Goal: Task Accomplishment & Management: Manage account settings

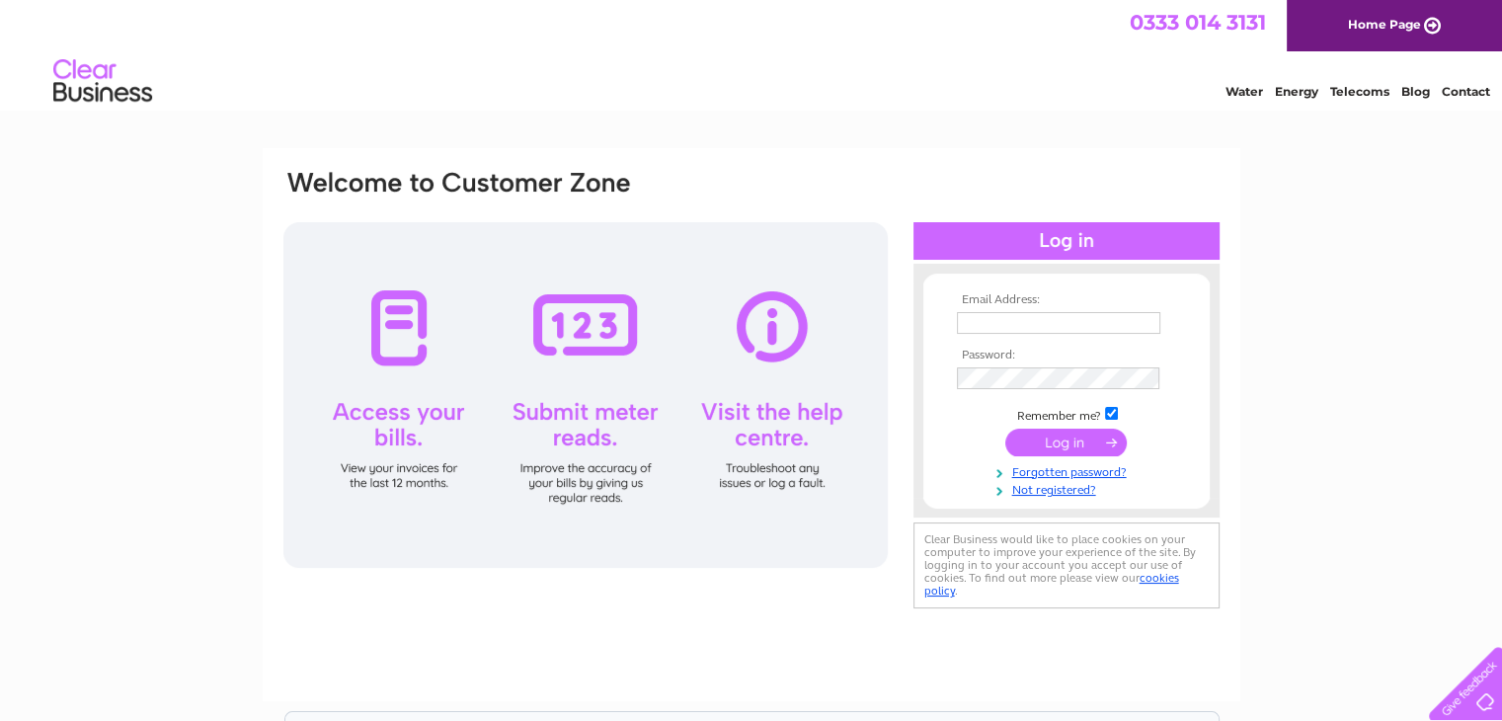
type input "emmamorrisen@live.co.uk"
click at [1059, 444] on input "submit" at bounding box center [1066, 443] width 121 height 28
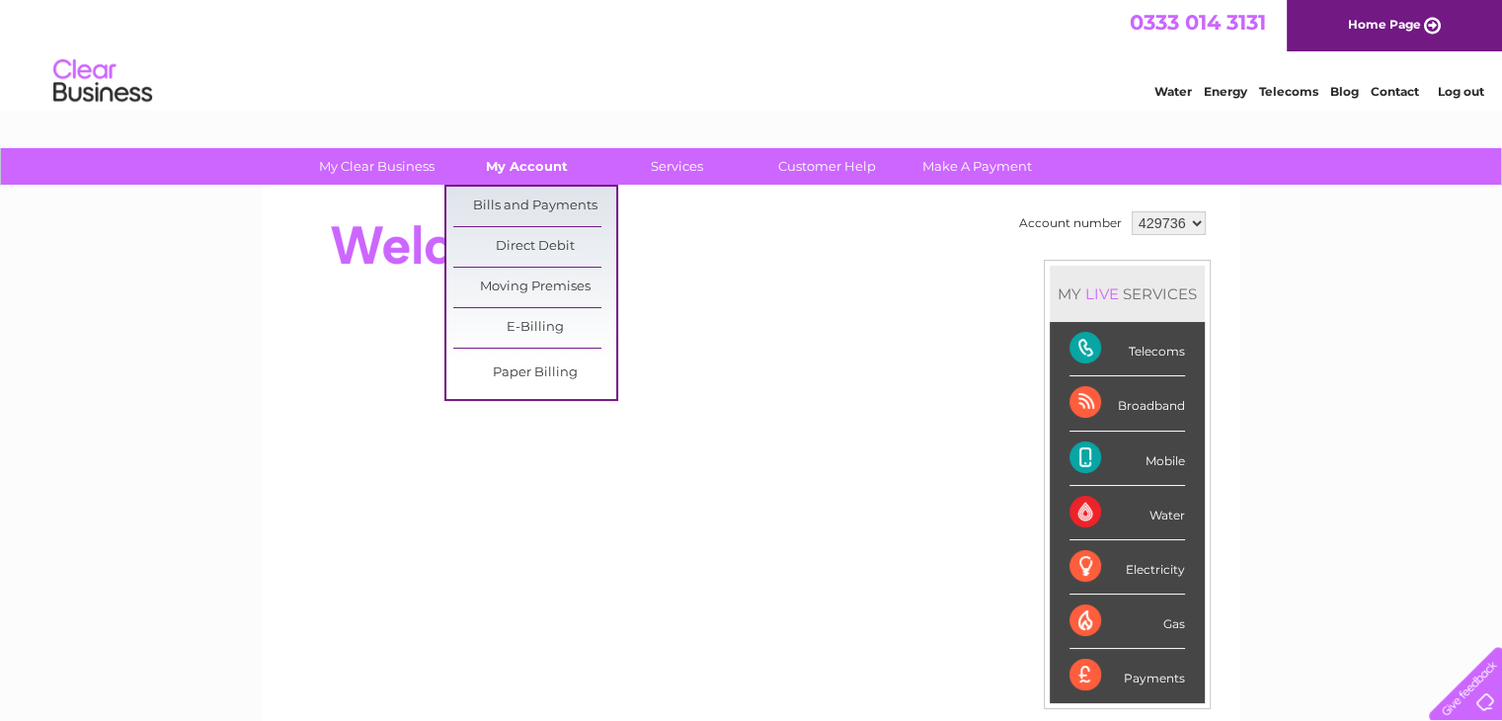
click at [521, 160] on link "My Account" at bounding box center [526, 166] width 163 height 37
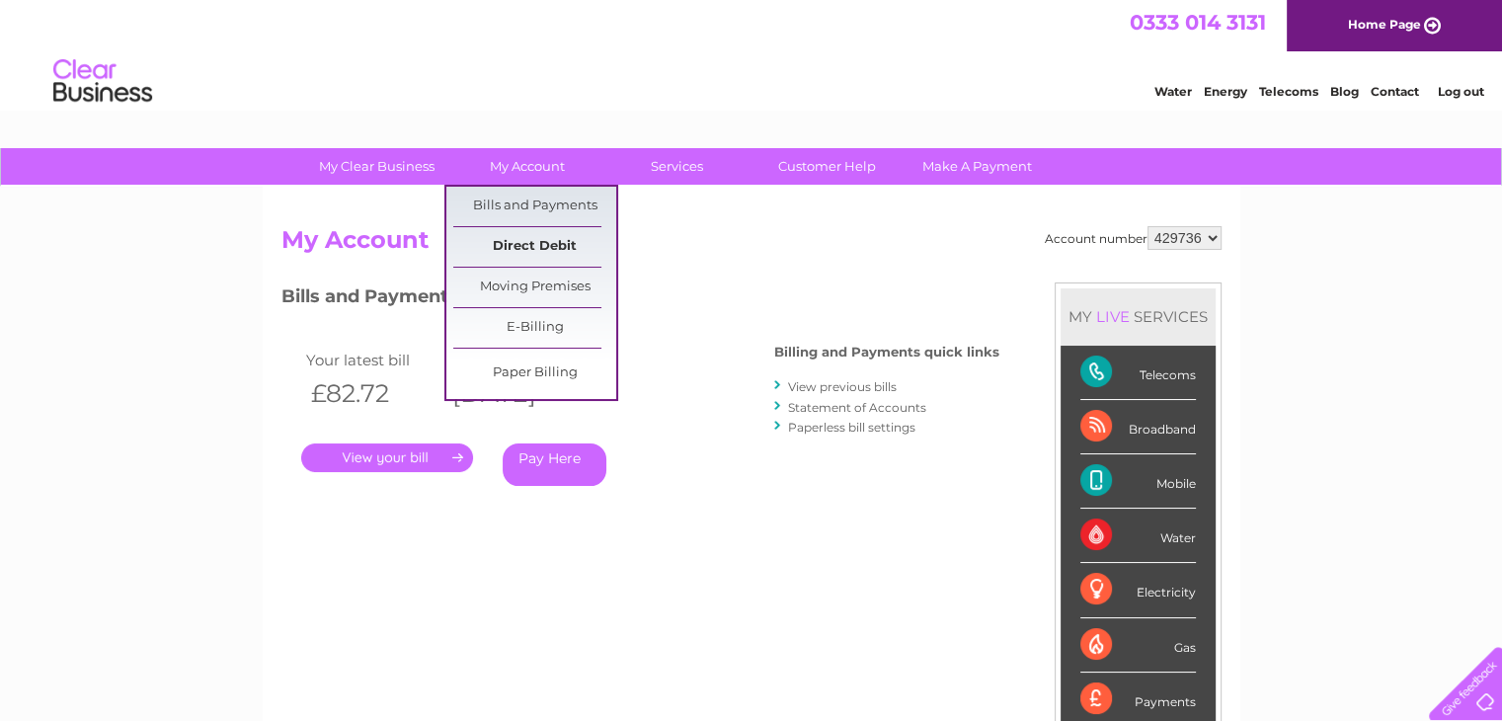
click at [536, 250] on link "Direct Debit" at bounding box center [534, 247] width 163 height 40
